Goal: Find specific page/section: Find specific page/section

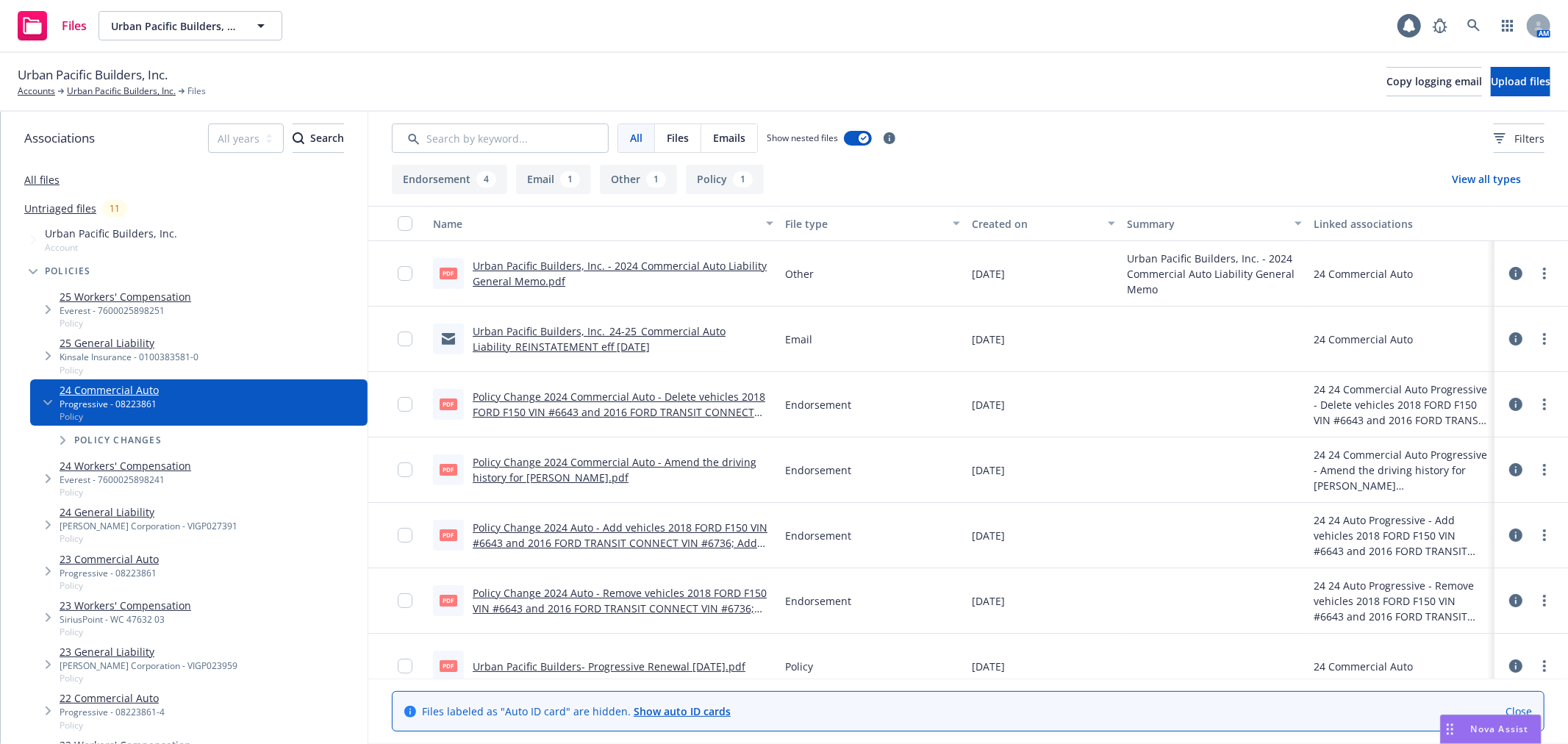
click at [615, 52] on div "Files Urban Pacific Builders, Inc. Urban Pacific Builders, Inc. 1 AM" at bounding box center [784, 26] width 1568 height 53
click at [96, 92] on link "Urban Pacific Builders, Inc." at bounding box center [122, 91] width 109 height 13
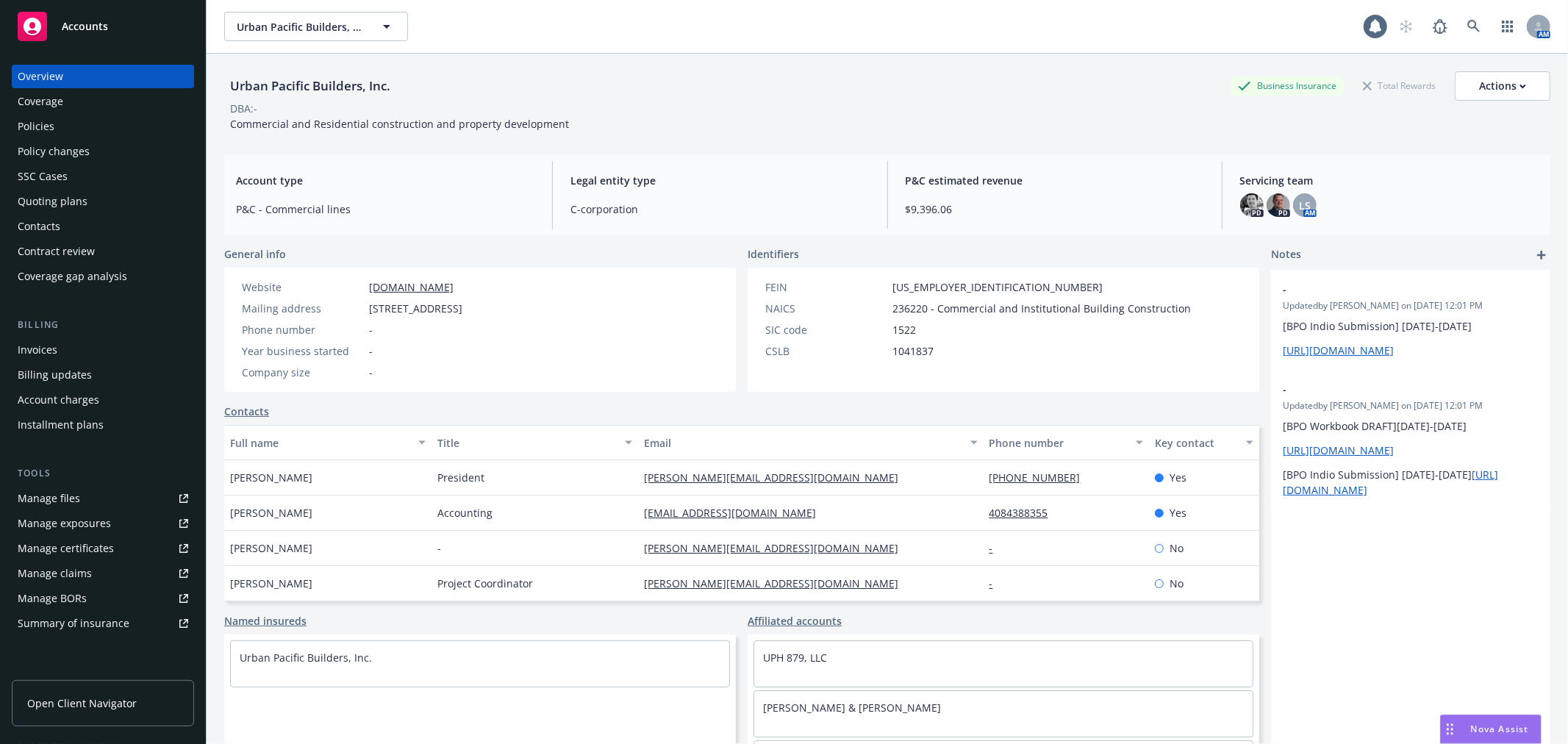
click at [50, 130] on div "Policies" at bounding box center [36, 126] width 37 height 24
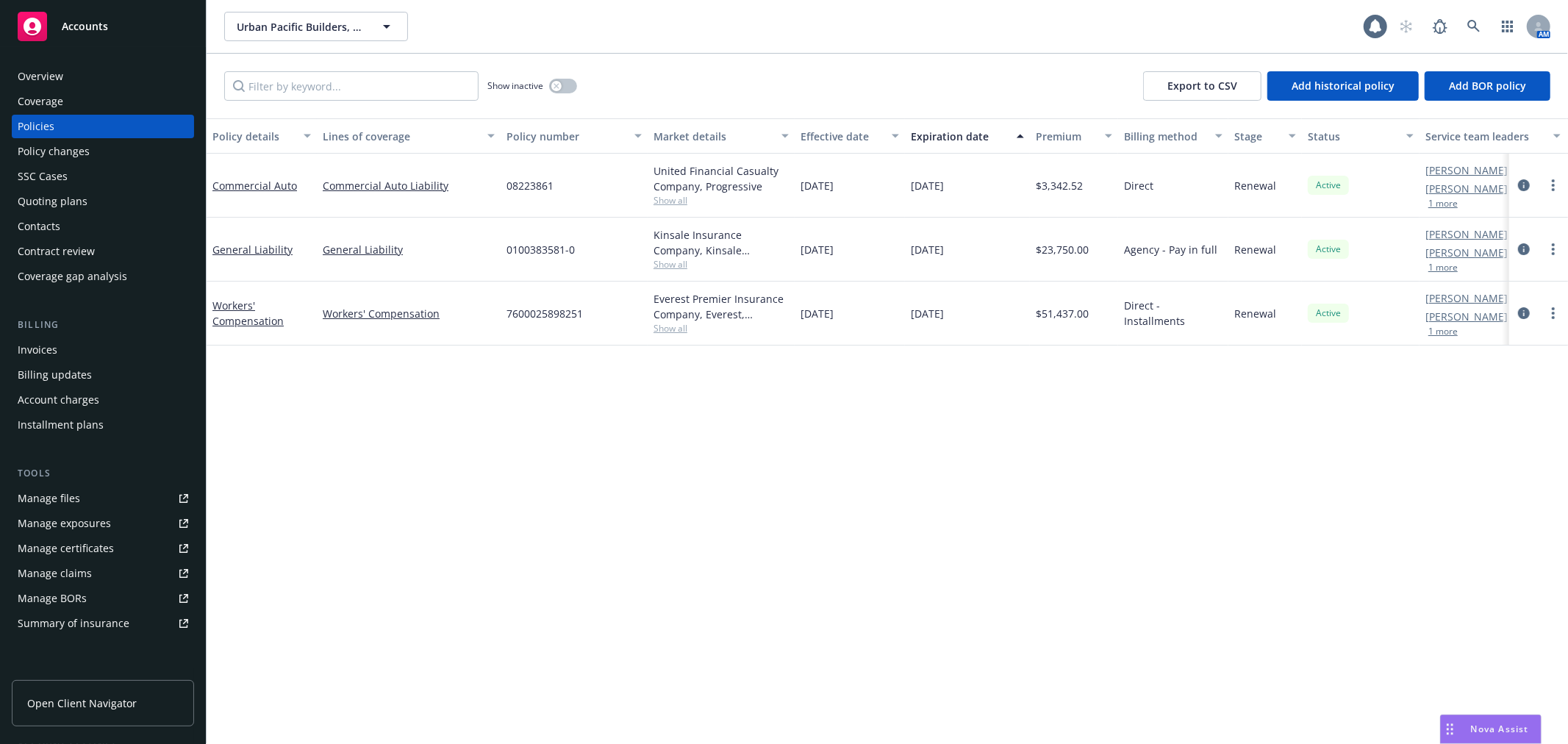
click at [85, 42] on link "Accounts" at bounding box center [102, 26] width 182 height 41
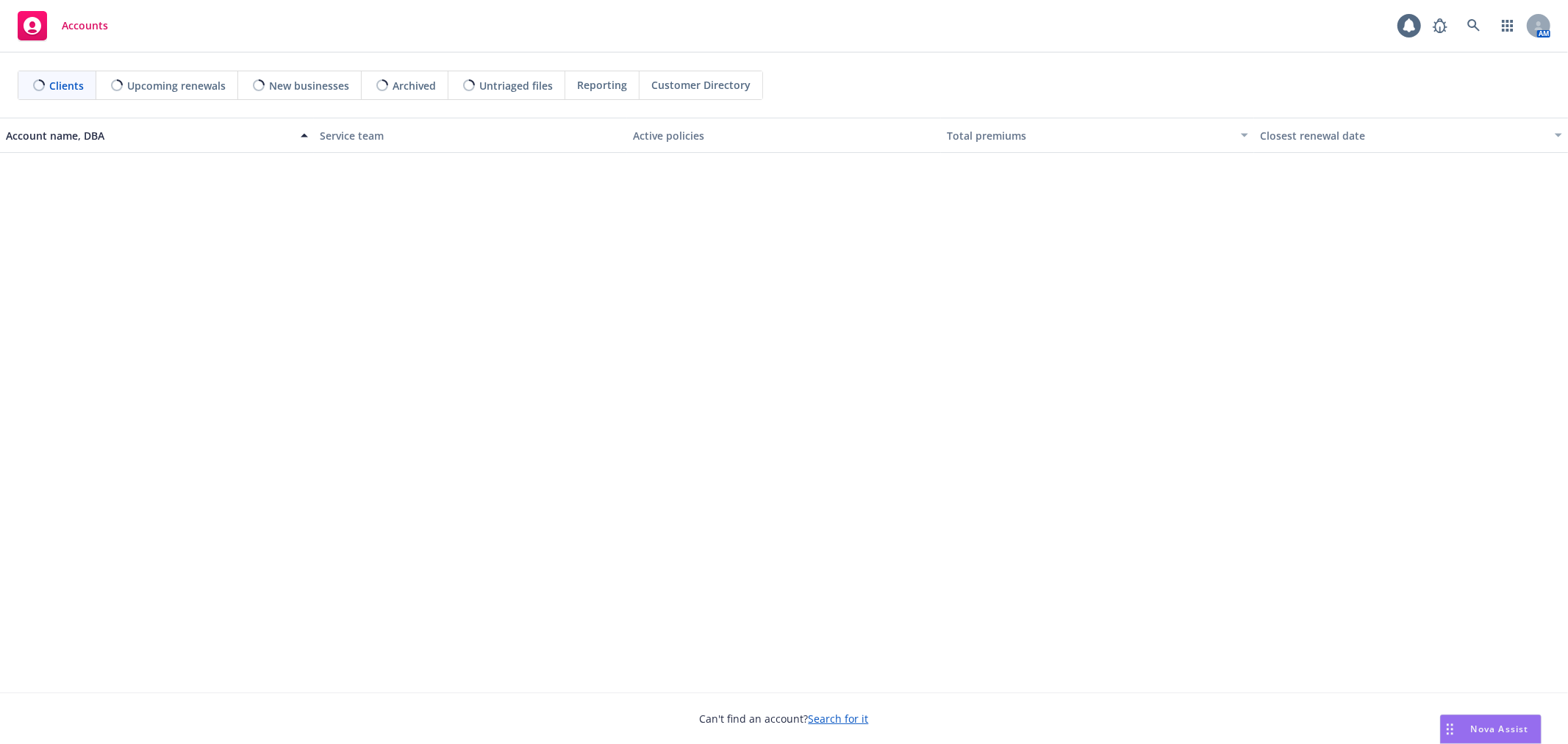
scroll to position [652, 0]
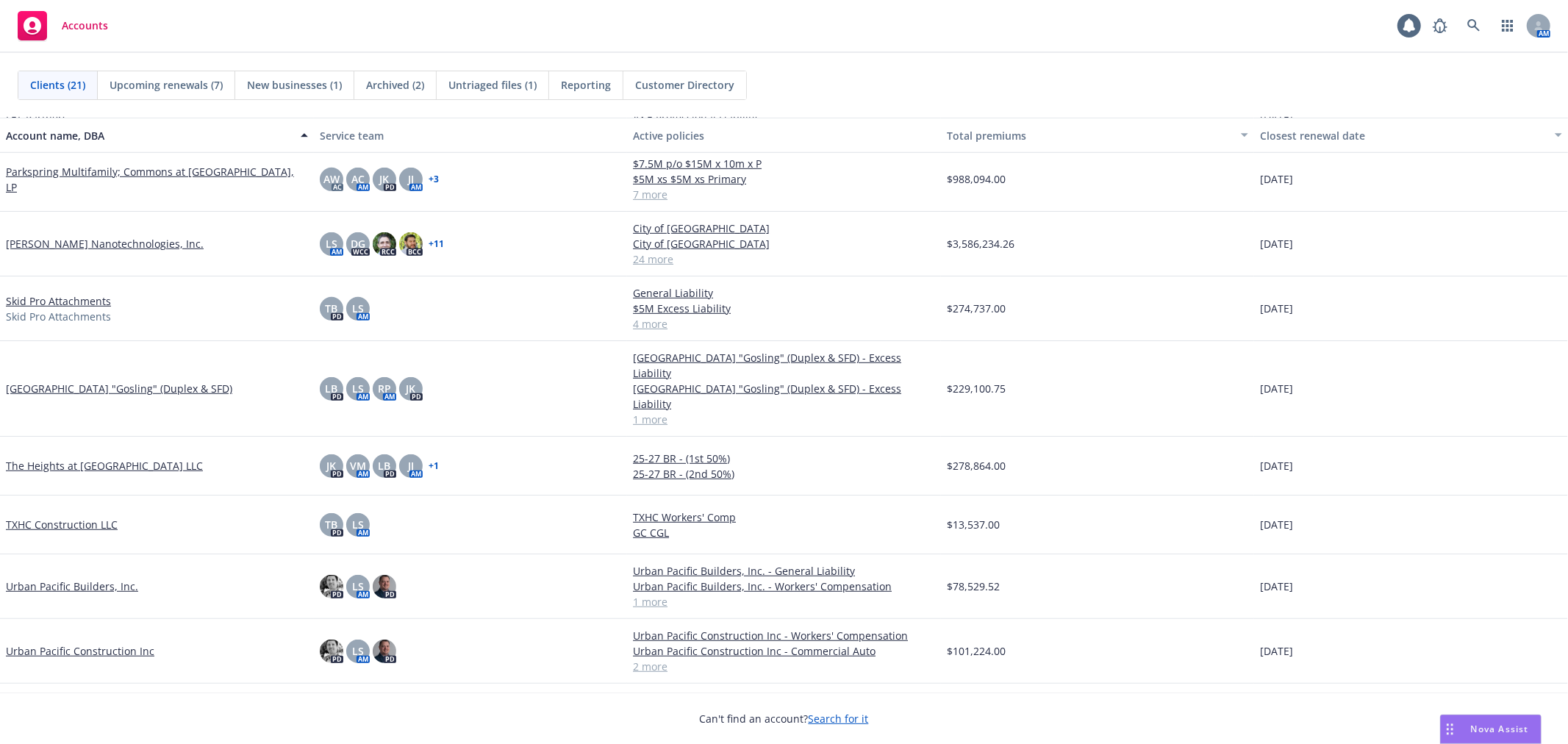
click at [94, 643] on link "Urban Pacific Construction Inc" at bounding box center [80, 651] width 149 height 16
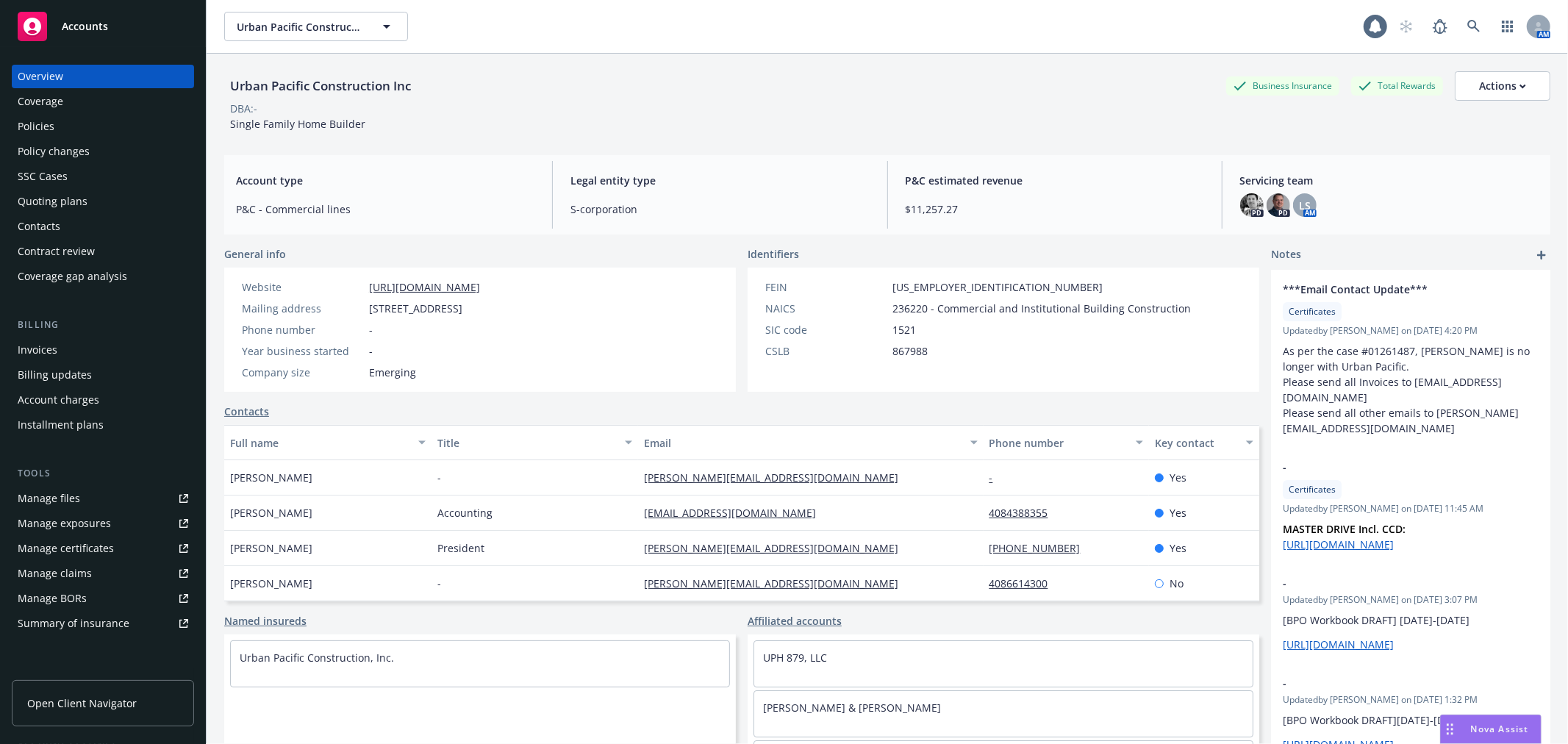
click at [48, 119] on div "Policies" at bounding box center [36, 126] width 37 height 24
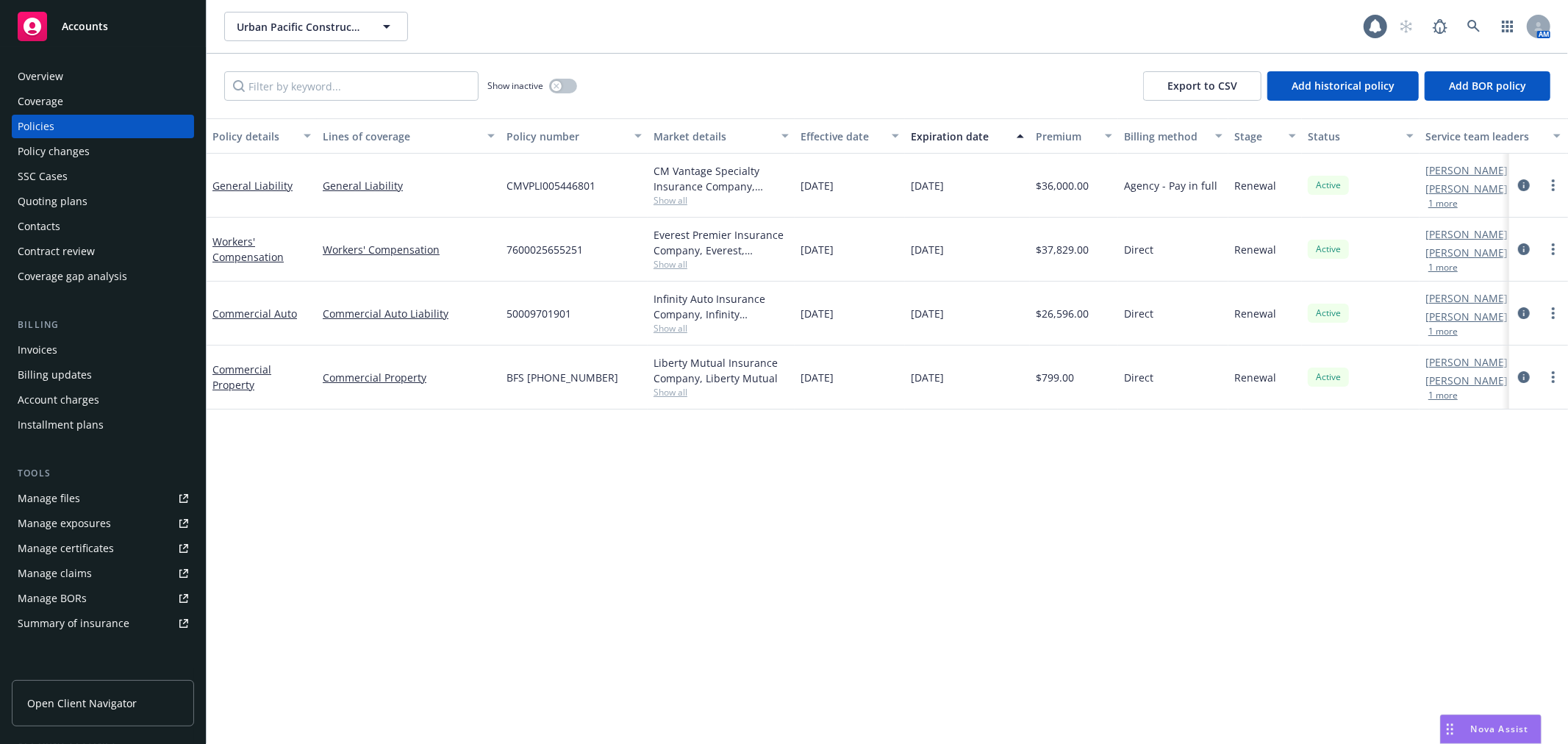
click at [1062, 198] on div "$36,000.00" at bounding box center [1074, 185] width 88 height 64
